Goal: Task Accomplishment & Management: Use online tool/utility

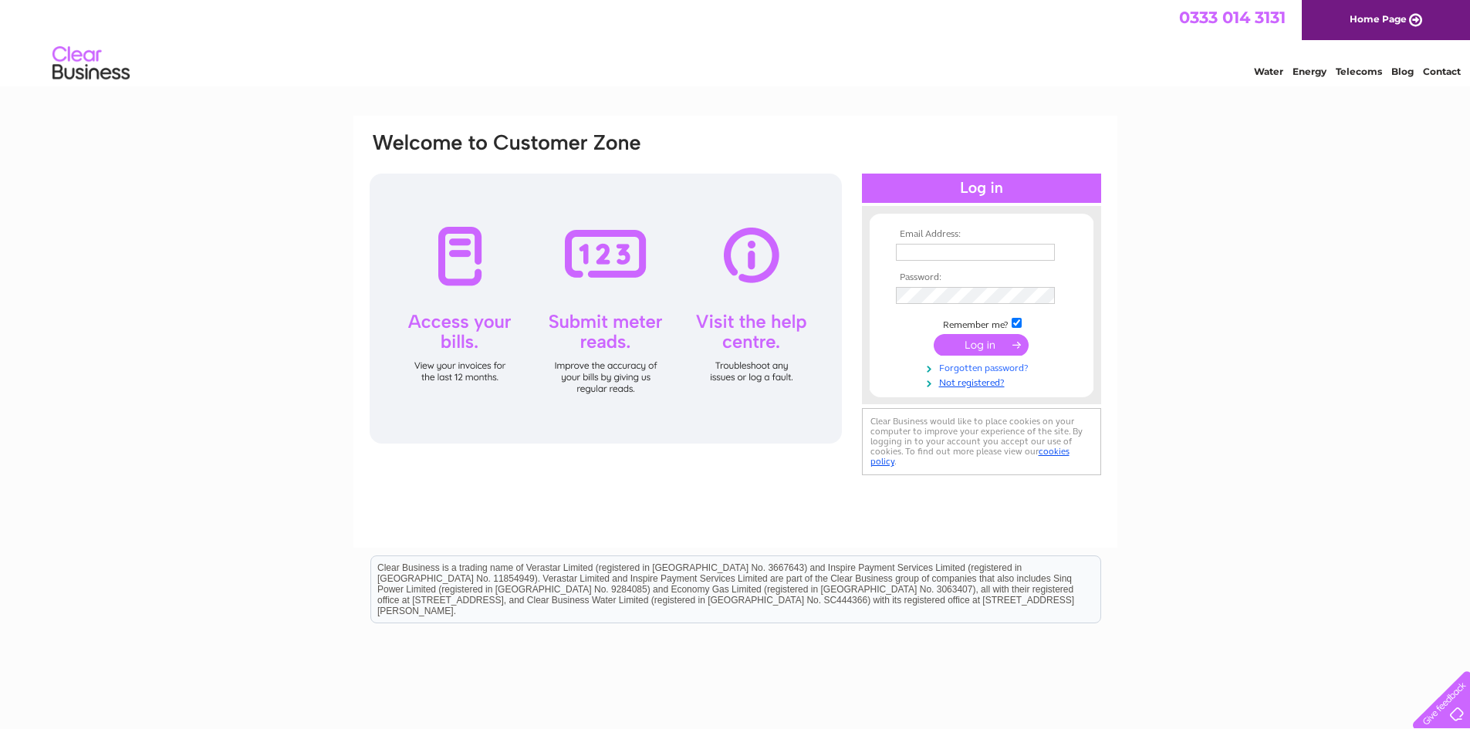
click at [985, 369] on link "Forgotten password?" at bounding box center [983, 367] width 175 height 15
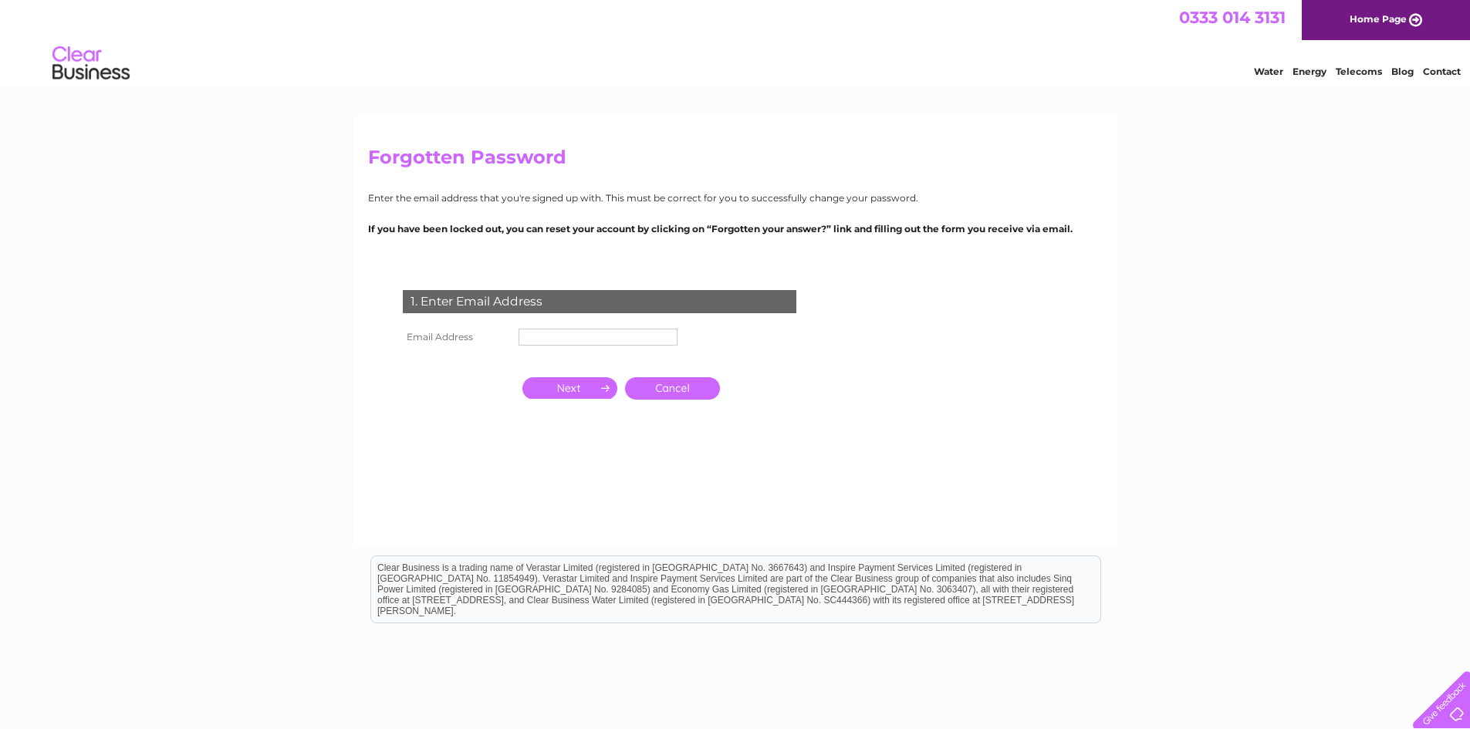
click at [636, 348] on td at bounding box center [598, 337] width 167 height 25
click at [634, 336] on input "text" at bounding box center [597, 337] width 159 height 17
type input "kathrynarmstrong811@gmail.com"
click at [596, 390] on input "button" at bounding box center [569, 390] width 95 height 22
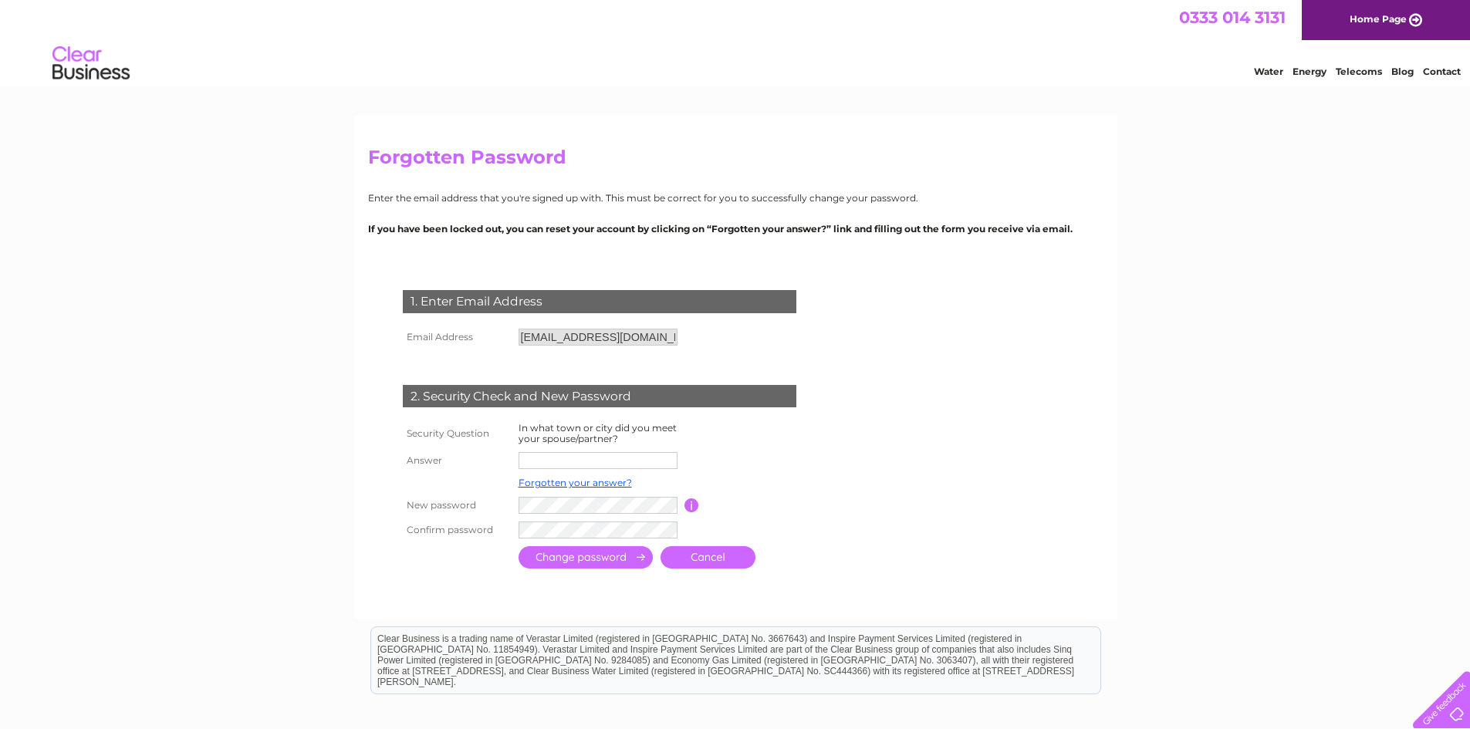
click at [582, 461] on input "text" at bounding box center [597, 460] width 159 height 17
type input "Rothesay"
click at [574, 556] on input "submit" at bounding box center [585, 559] width 134 height 22
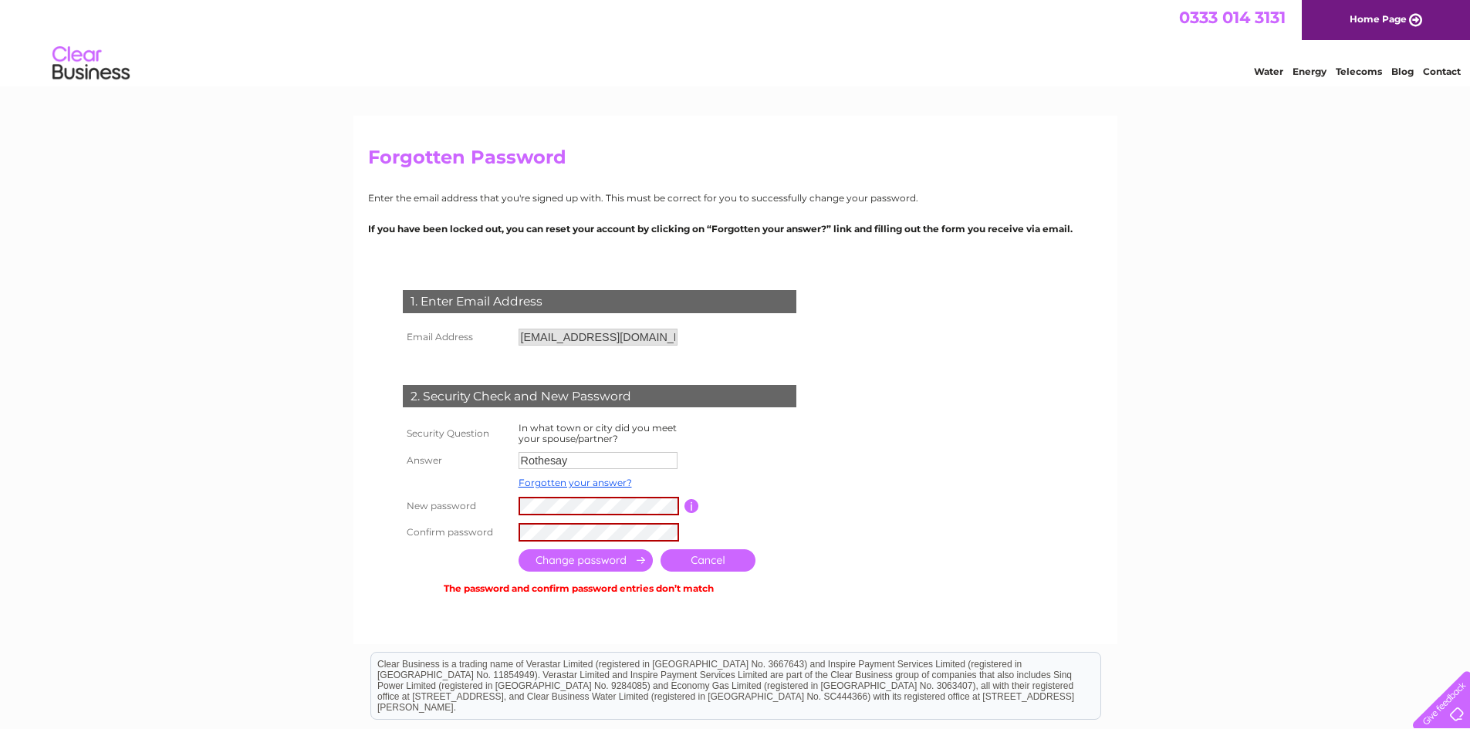
click at [690, 502] on input "button" at bounding box center [691, 506] width 15 height 14
click at [434, 501] on tr "New password Password must be at least 6 characters long" at bounding box center [618, 506] width 438 height 26
click at [599, 560] on input "submit" at bounding box center [585, 560] width 134 height 22
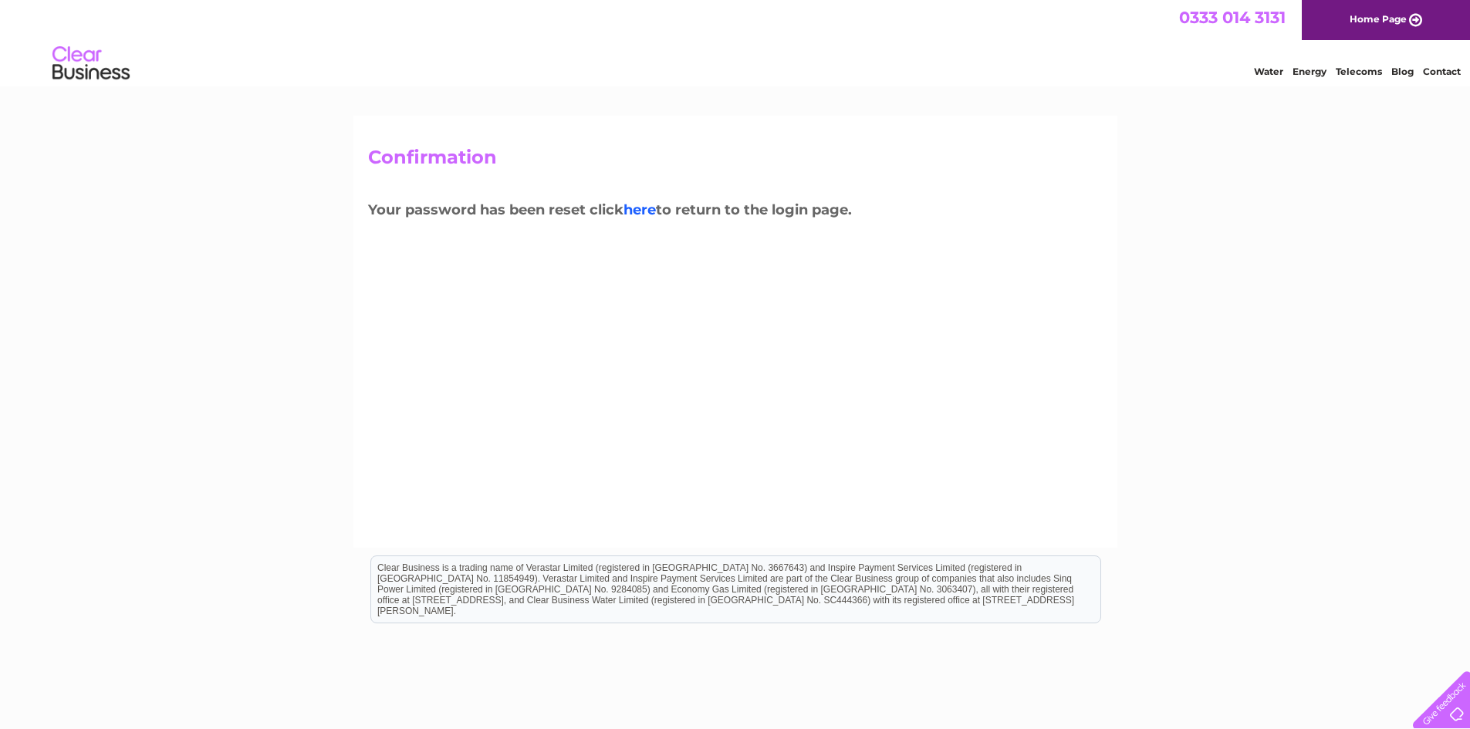
click at [648, 210] on link "here" at bounding box center [639, 209] width 32 height 17
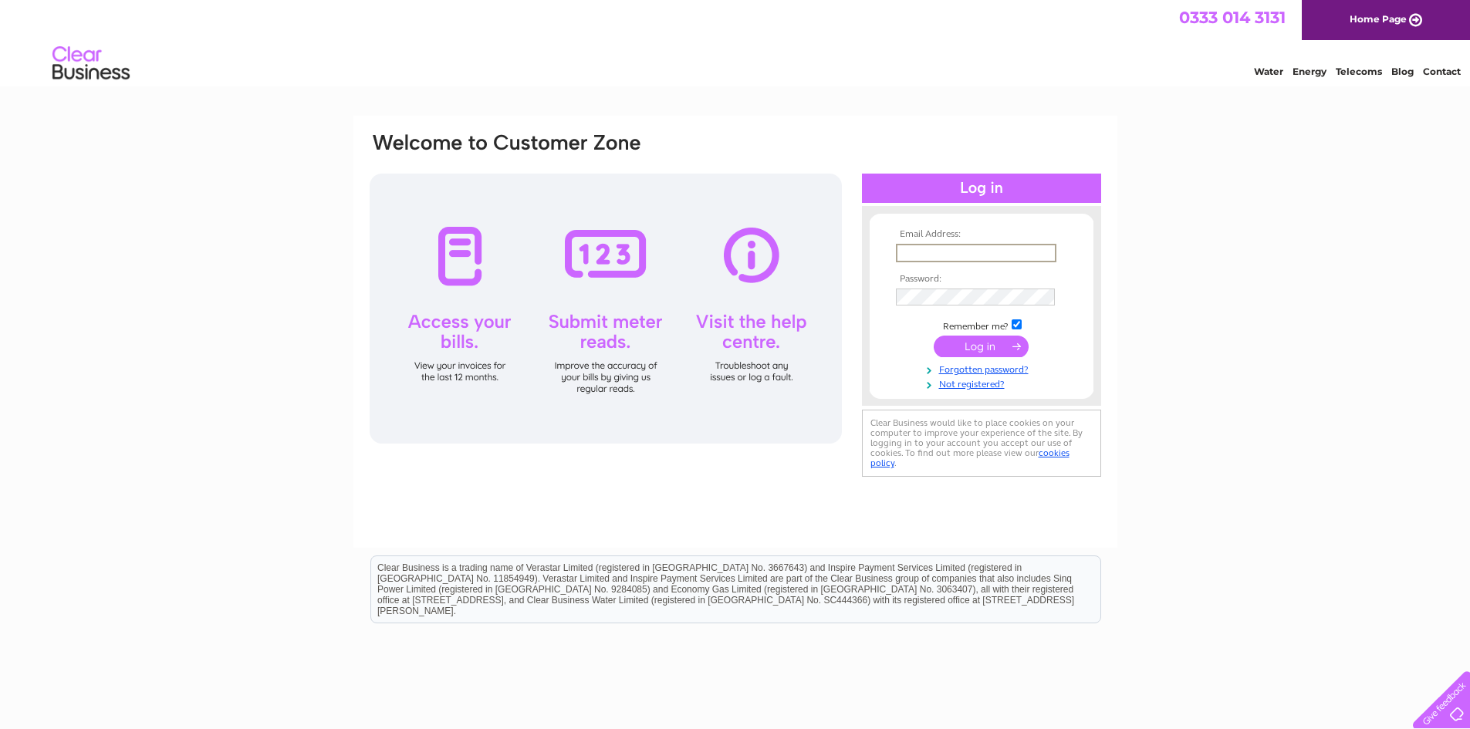
click at [911, 252] on input "text" at bounding box center [976, 253] width 160 height 19
type input "kathrynarmstrong811@gmail.com"
click at [934, 336] on input "submit" at bounding box center [981, 347] width 95 height 22
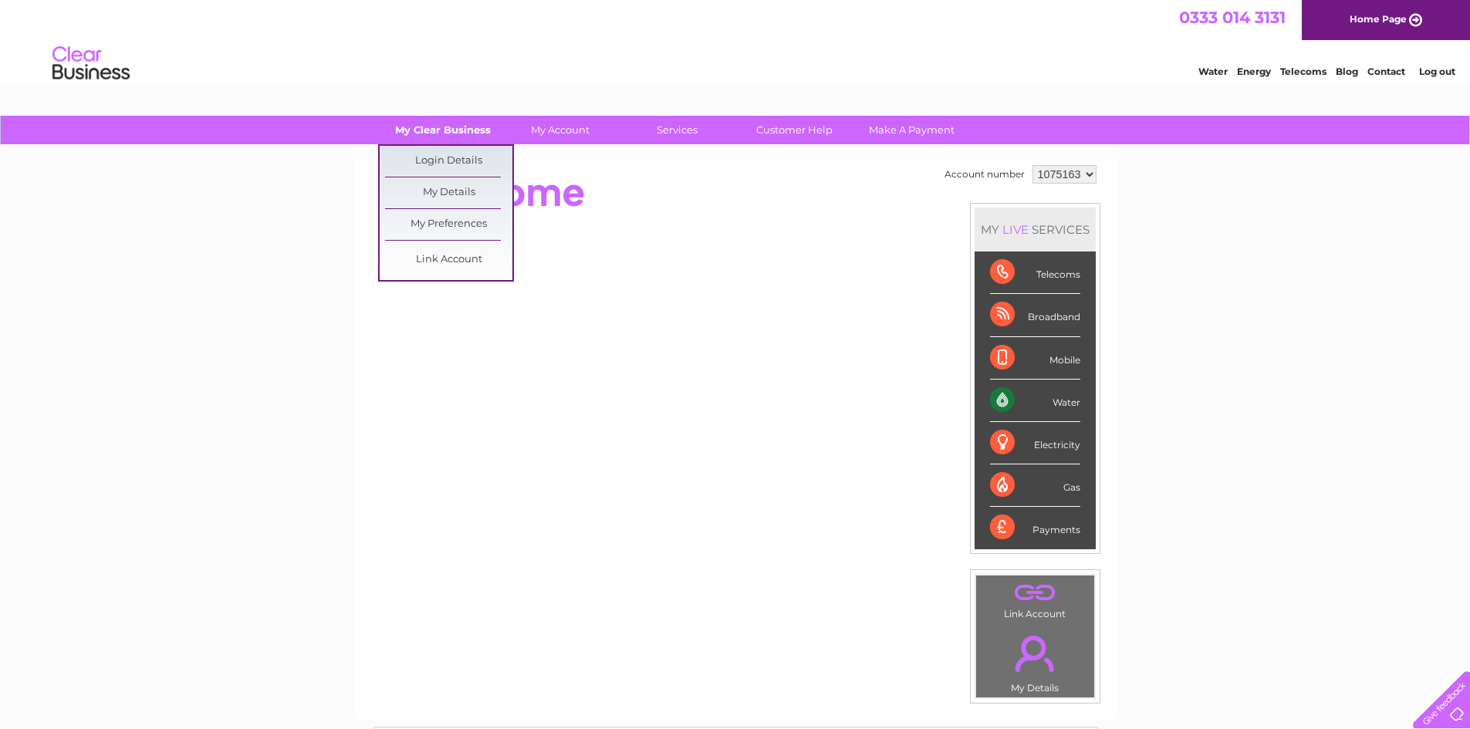
click at [455, 128] on link "My Clear Business" at bounding box center [442, 130] width 127 height 29
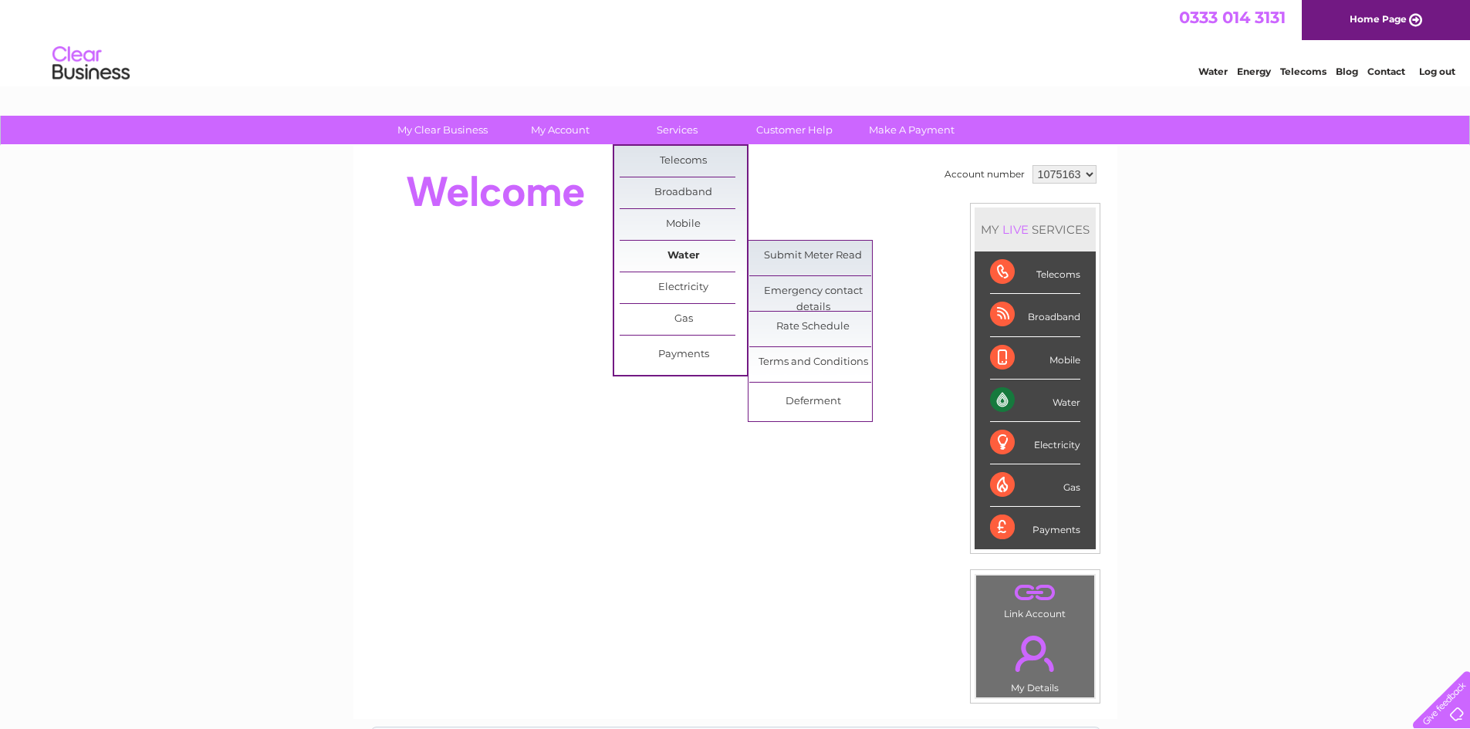
click at [663, 258] on link "Water" at bounding box center [683, 256] width 127 height 31
click at [790, 258] on link "Submit Meter Read" at bounding box center [812, 256] width 127 height 31
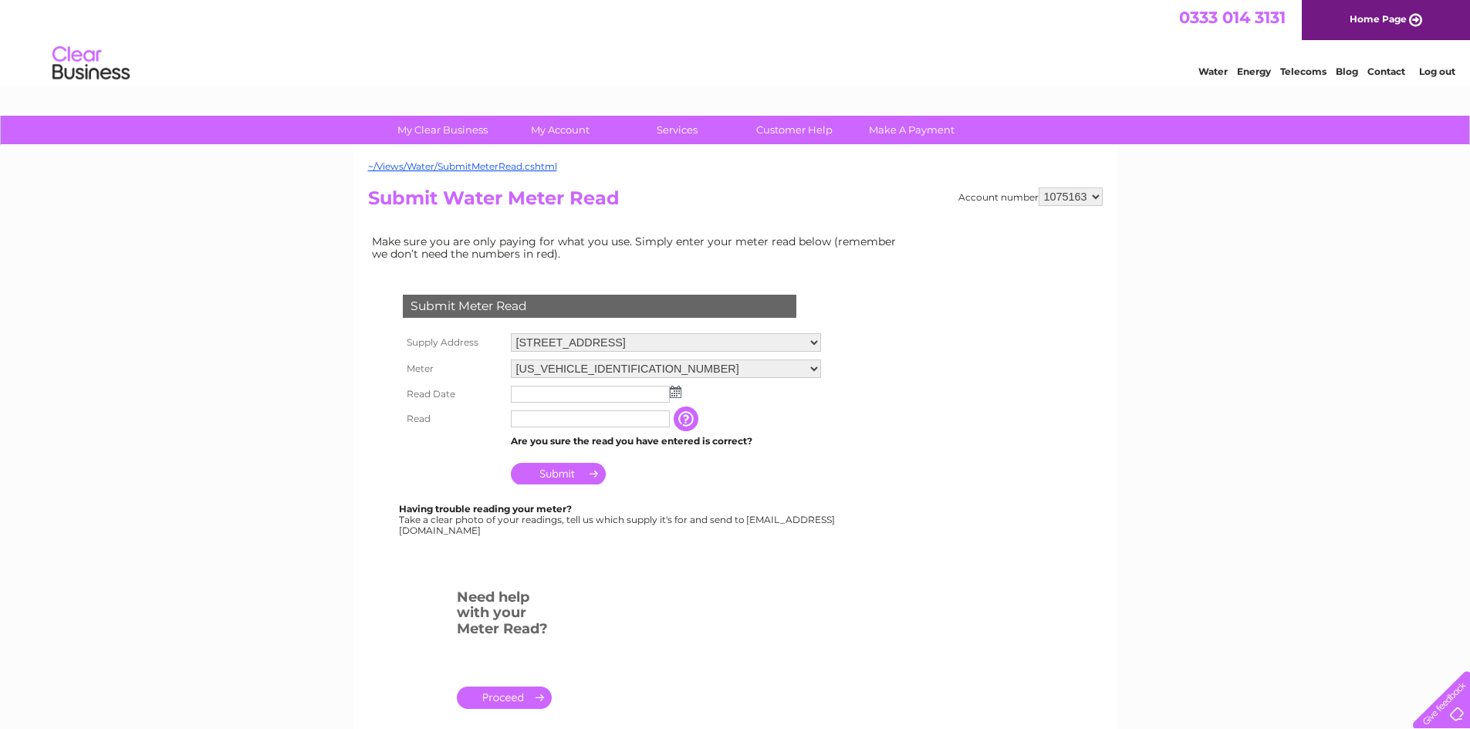
click at [812, 461] on td "Submit" at bounding box center [666, 469] width 318 height 37
click at [544, 390] on input "text" at bounding box center [590, 394] width 159 height 17
click at [677, 393] on img at bounding box center [676, 392] width 12 height 12
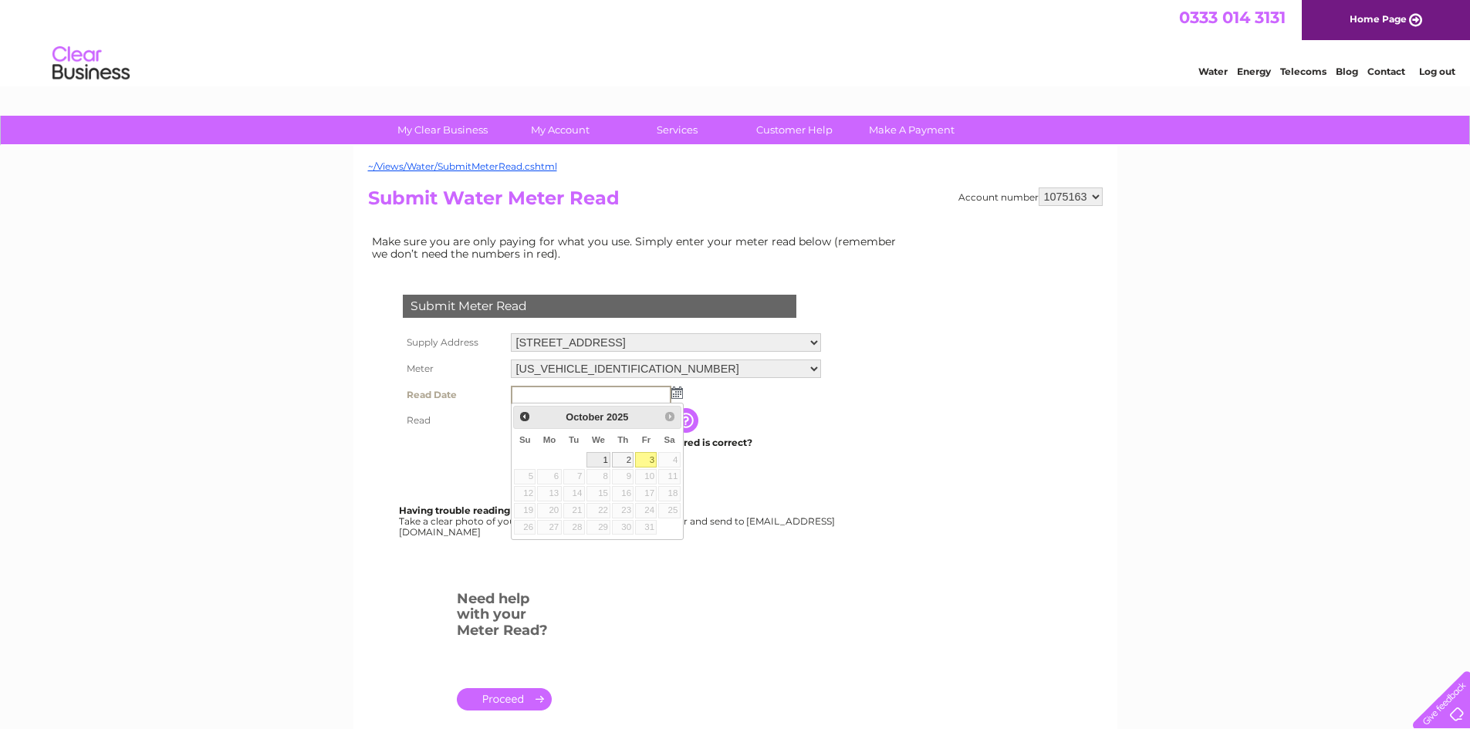
click at [602, 461] on link "1" at bounding box center [598, 459] width 25 height 15
type input "2025/10/01"
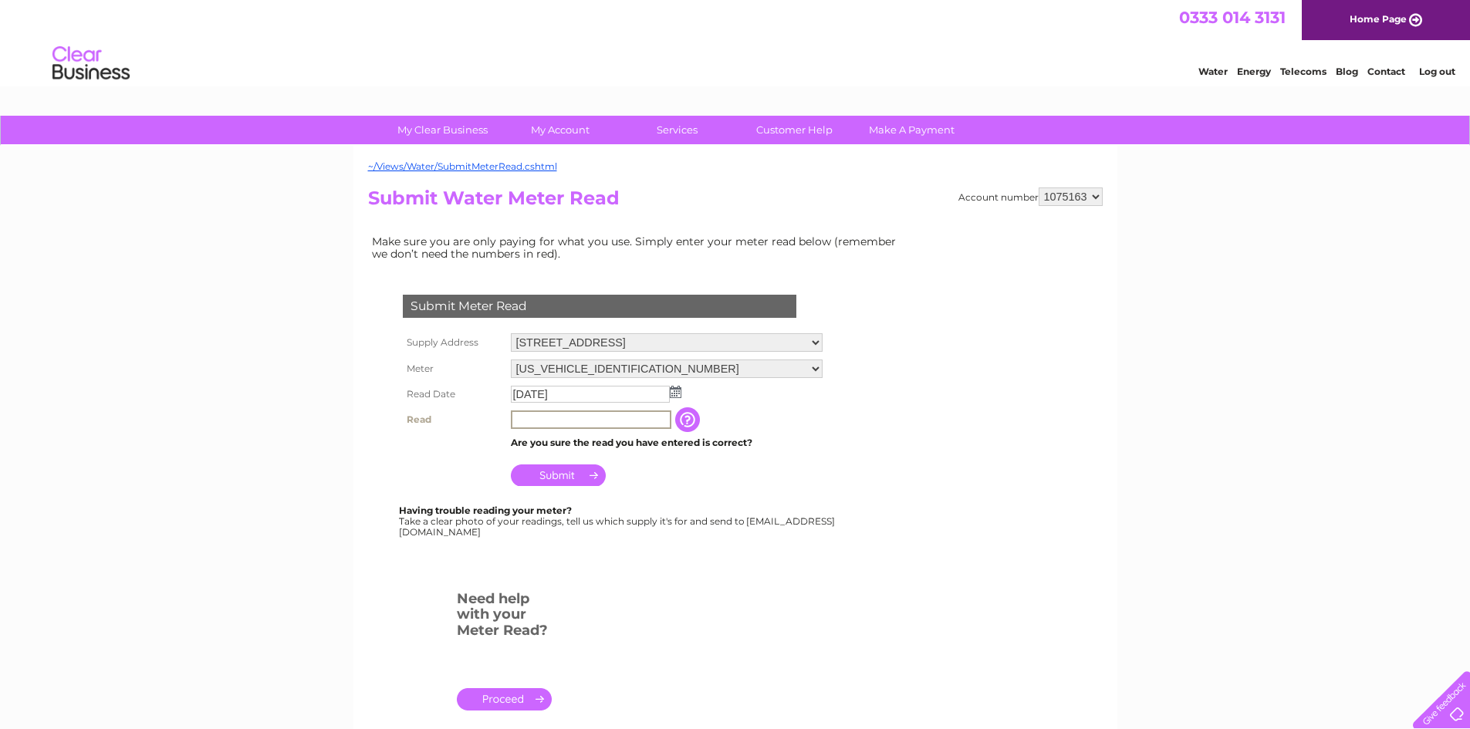
click at [550, 422] on input "text" at bounding box center [591, 419] width 160 height 19
type input "0146"
click at [550, 479] on input "Submit" at bounding box center [558, 474] width 95 height 22
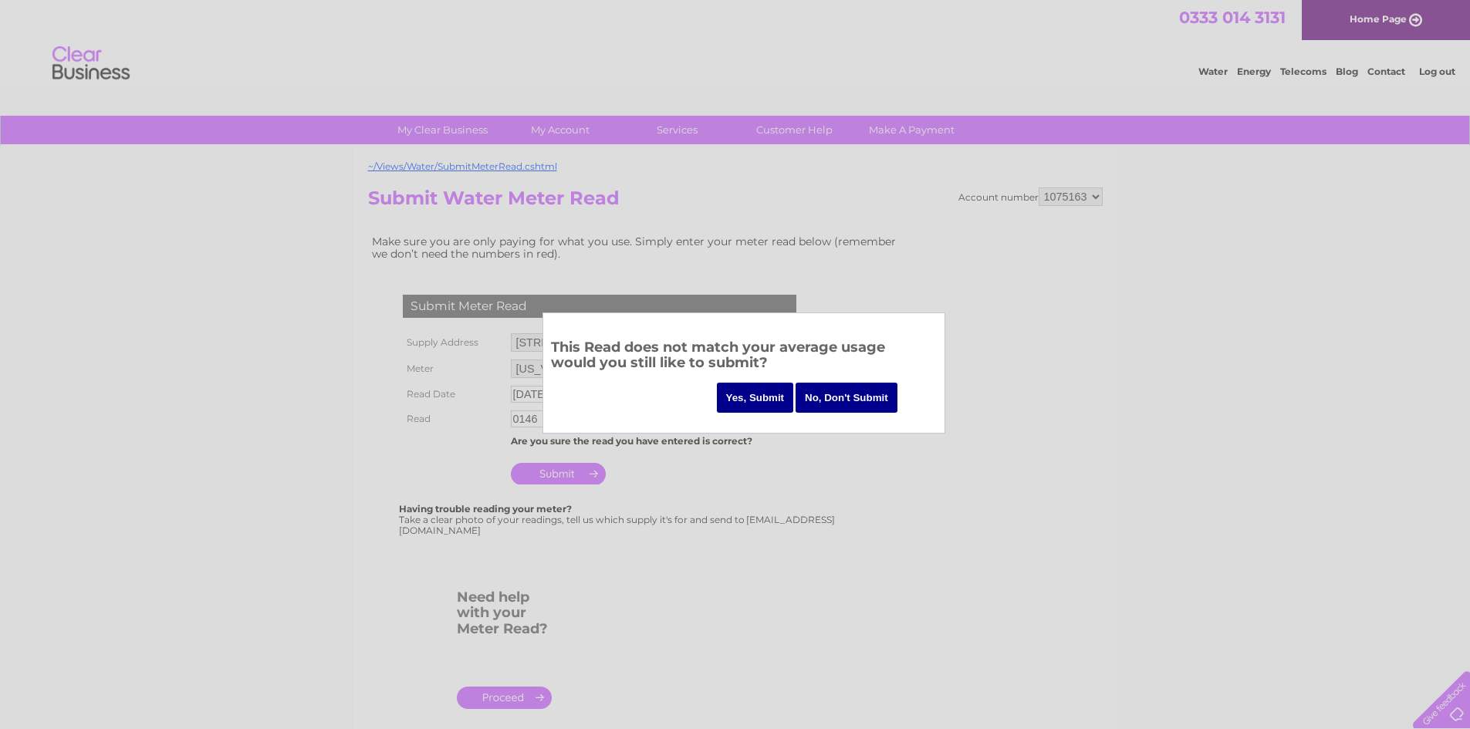
click at [754, 401] on input "Yes, Submit" at bounding box center [755, 398] width 77 height 30
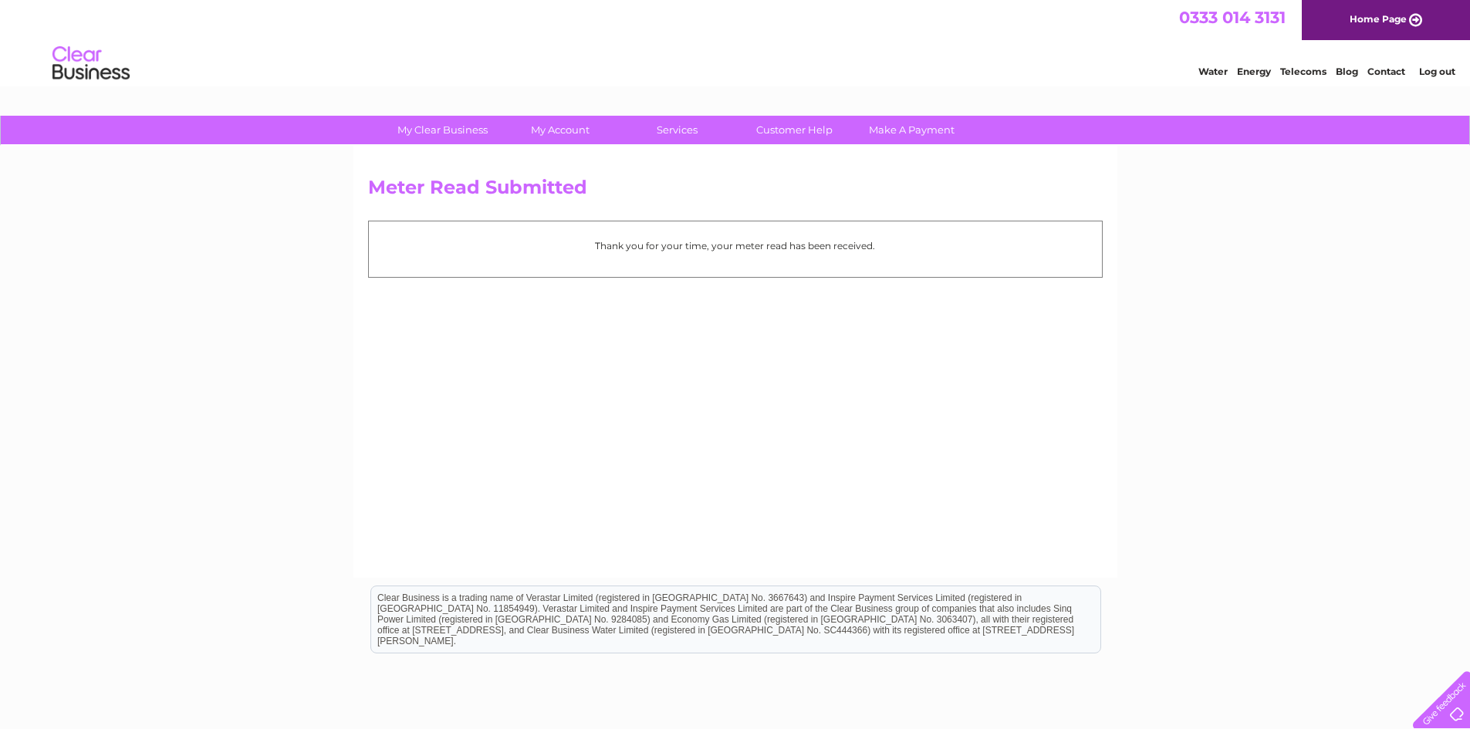
click at [1441, 69] on link "Log out" at bounding box center [1437, 72] width 36 height 12
